Goal: Information Seeking & Learning: Learn about a topic

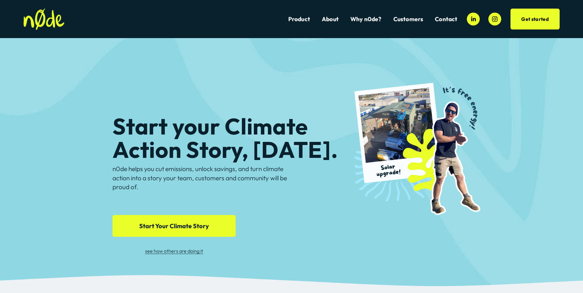
click at [296, 20] on link "Product" at bounding box center [299, 19] width 22 height 8
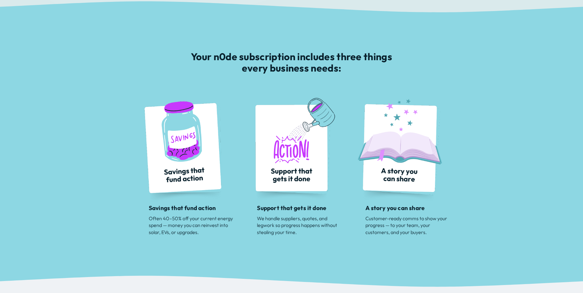
scroll to position [215, 0]
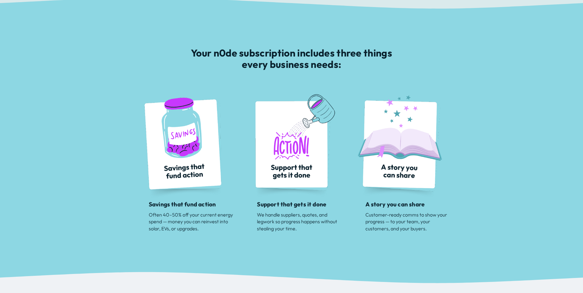
click at [188, 152] on div at bounding box center [183, 146] width 105 height 105
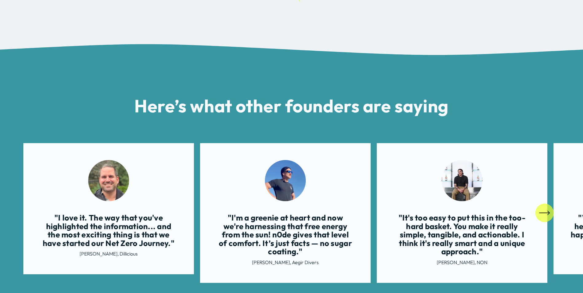
scroll to position [984, 0]
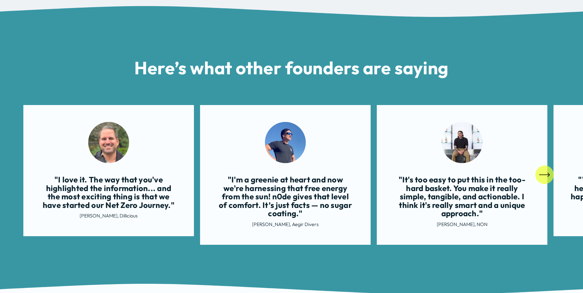
click at [547, 179] on icon "\a \a \a Next\a \a" at bounding box center [544, 174] width 11 height 11
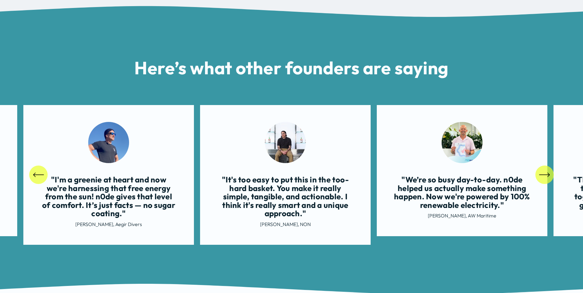
click at [547, 179] on icon "\a \a \a Next\a \a" at bounding box center [544, 174] width 11 height 11
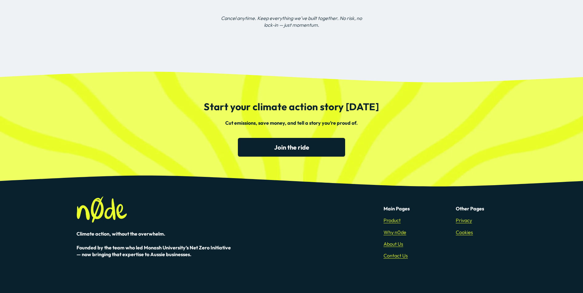
scroll to position [1825, 0]
